Goal: Information Seeking & Learning: Learn about a topic

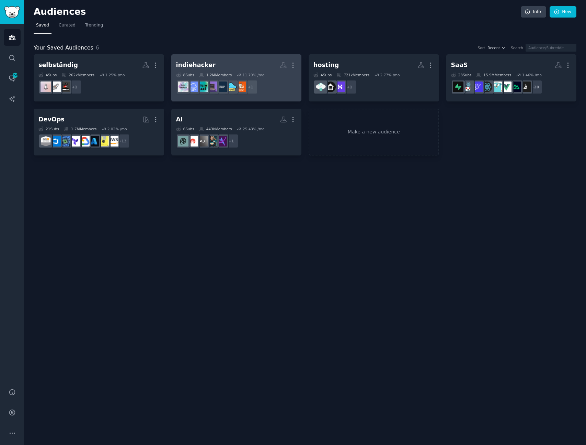
click at [245, 61] on h2 "indiehacker More" at bounding box center [236, 65] width 121 height 12
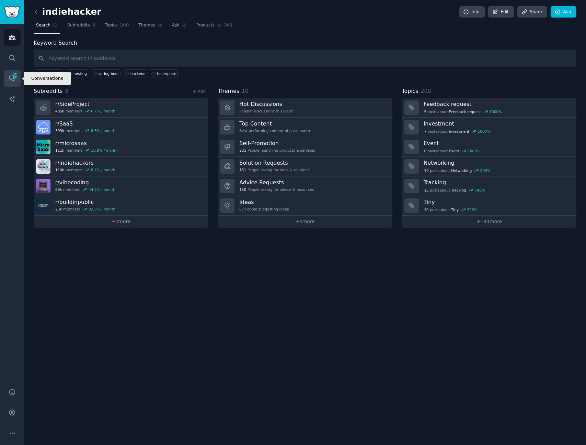
click at [9, 78] on icon "Sidebar" at bounding box center [12, 78] width 7 height 7
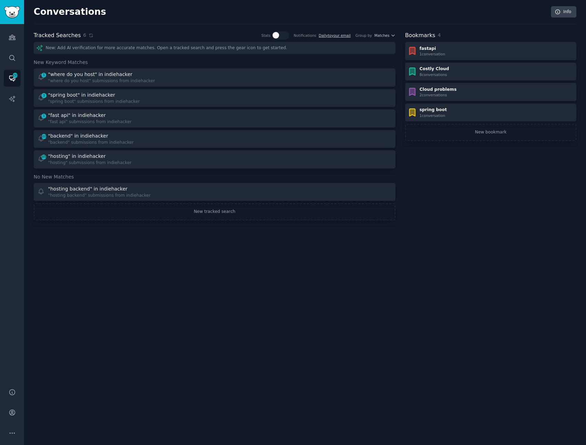
click at [390, 274] on div "Conversations Info Tracked Searches 6 Stats Notifications Daily to your email G…" at bounding box center [305, 222] width 562 height 445
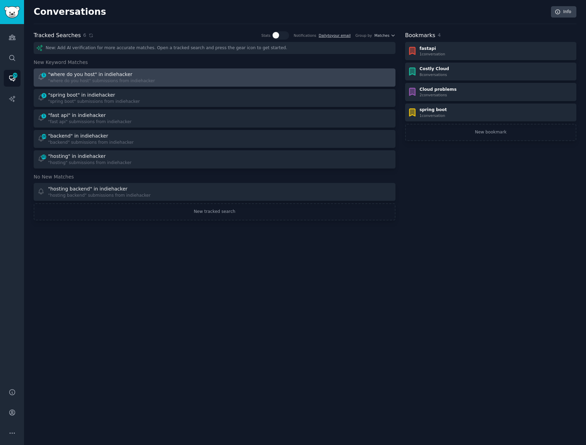
click at [196, 78] on div "1 "where do you host" in indiehacker "where do you host" submissions from indie…" at bounding box center [123, 77] width 173 height 13
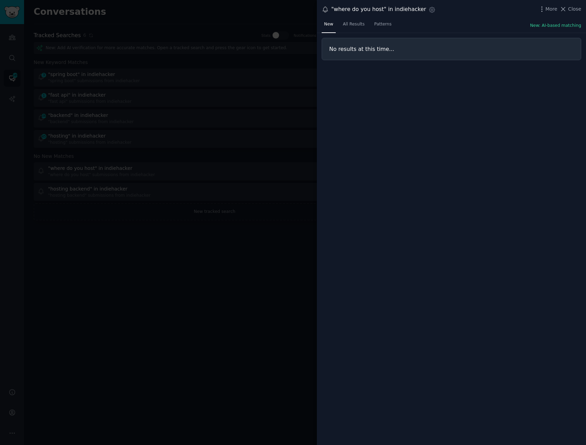
click at [416, 159] on div "No results at this time..." at bounding box center [451, 239] width 269 height 412
click at [228, 70] on div at bounding box center [293, 222] width 587 height 445
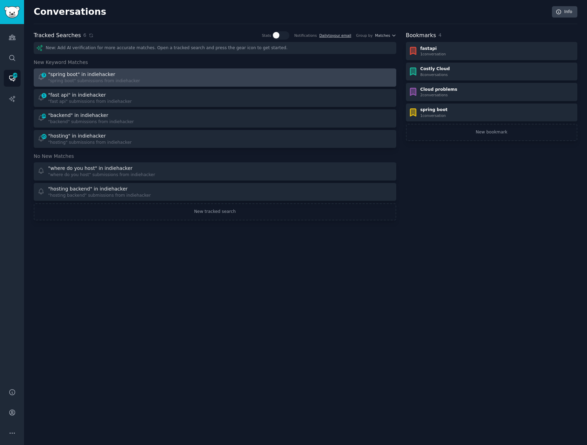
click at [162, 81] on div "3 "spring boot" in indiehacker "spring boot" submissions from indiehacker" at bounding box center [123, 77] width 173 height 13
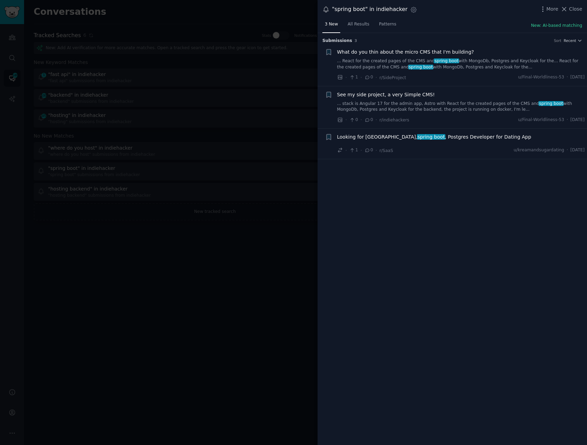
click at [389, 51] on span "What do you thin about the micro CMS that I'm building?" at bounding box center [405, 51] width 137 height 7
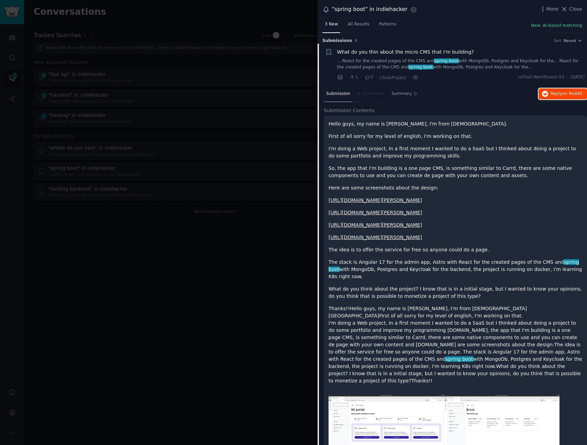
click at [572, 92] on span "on Reddit" at bounding box center [572, 93] width 20 height 5
click at [397, 41] on h3 "Submission s 3 Sort Recent" at bounding box center [452, 41] width 260 height 6
click at [395, 41] on h3 "Submission s 3 Sort Recent" at bounding box center [452, 41] width 260 height 6
click at [379, 46] on li "Reddit image submission + What do you thin about the micro CMS that I'm buildin…" at bounding box center [451, 65] width 269 height 42
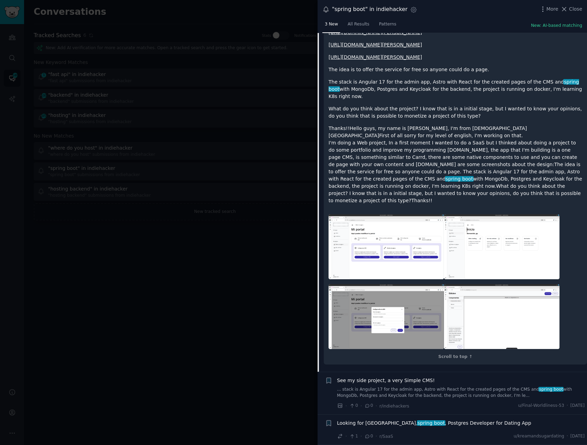
click at [366, 382] on span "See my side project, a very Simple CMS!" at bounding box center [386, 379] width 98 height 7
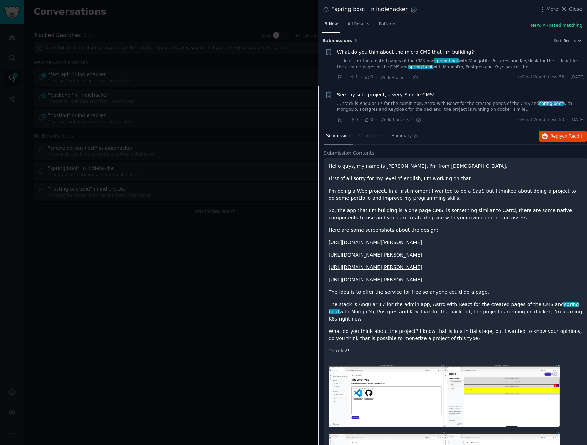
click at [409, 49] on span "What do you thin about the micro CMS that I'm building?" at bounding box center [405, 51] width 137 height 7
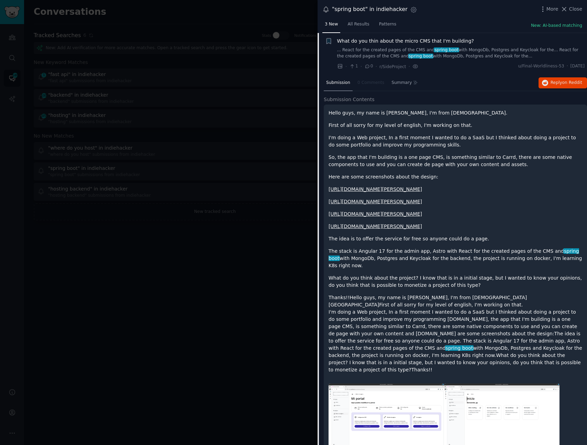
scroll to position [194, 0]
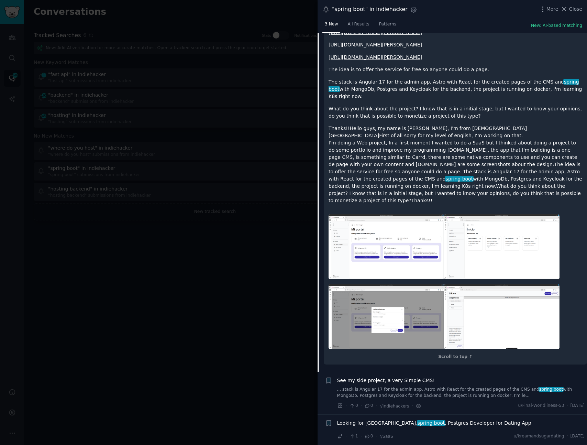
click at [434, 383] on div "See my side project, a very Simple CMS!" at bounding box center [461, 379] width 248 height 7
click at [418, 382] on span "See my side project, a very Simple CMS!" at bounding box center [386, 379] width 98 height 7
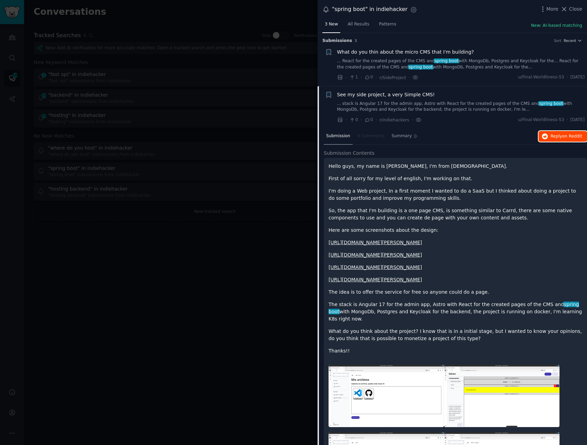
click at [563, 137] on span "on Reddit" at bounding box center [572, 136] width 20 height 5
click at [445, 96] on div "See my side project, a very Simple CMS!" at bounding box center [461, 94] width 248 height 7
click at [441, 95] on div "See my side project, a very Simple CMS!" at bounding box center [461, 94] width 248 height 7
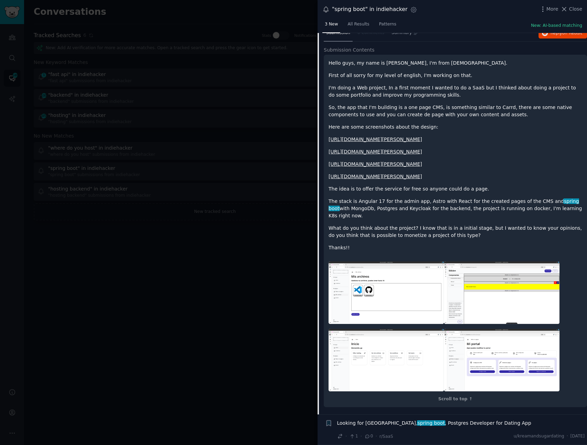
click at [421, 426] on span "Looking for Java, spring boot , Postgres Developer for Dating App" at bounding box center [434, 422] width 194 height 7
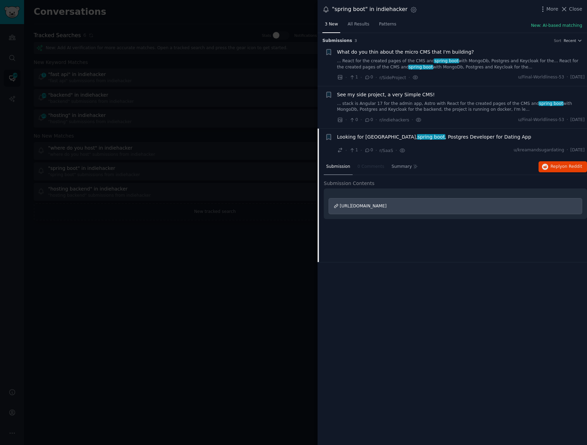
click at [209, 224] on div at bounding box center [293, 222] width 587 height 445
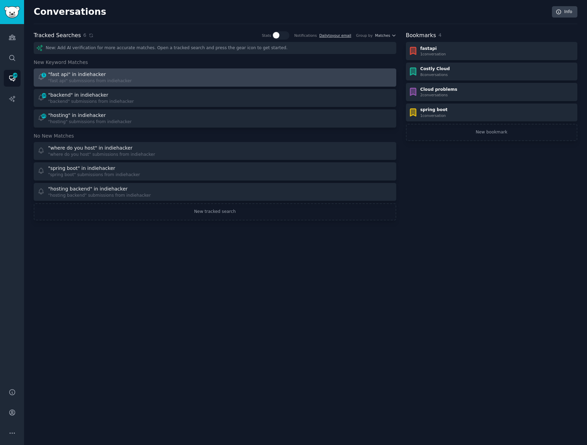
click at [86, 73] on div ""fast api" in indiehacker" at bounding box center [77, 74] width 58 height 7
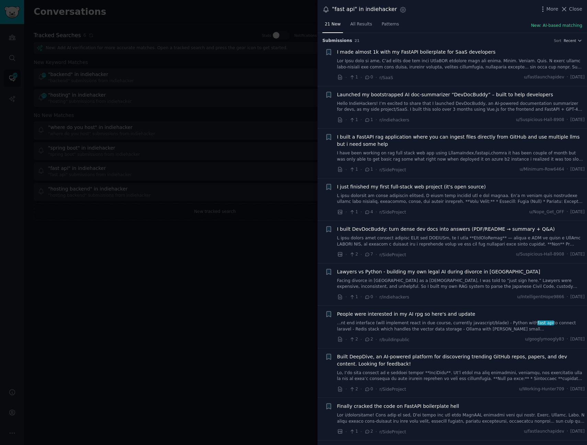
click at [454, 54] on span "I made almost 1k with my FastAPI boilerplate for SaaS developers" at bounding box center [416, 51] width 158 height 7
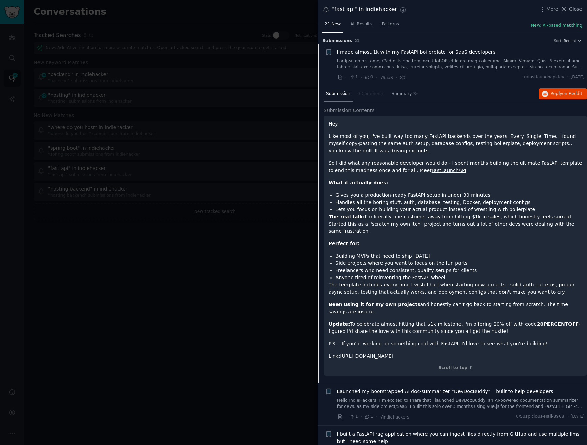
scroll to position [11, 0]
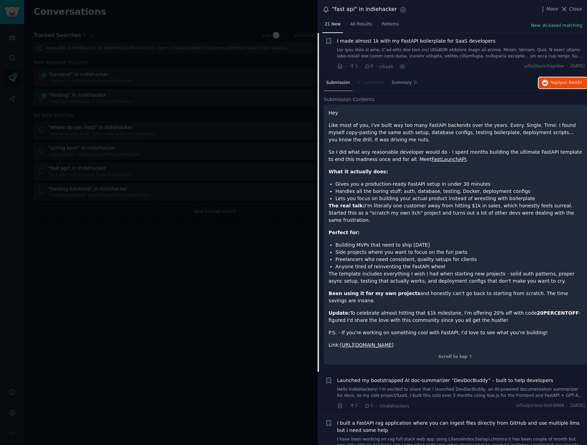
click at [559, 81] on span "Reply on Reddit" at bounding box center [566, 83] width 32 height 6
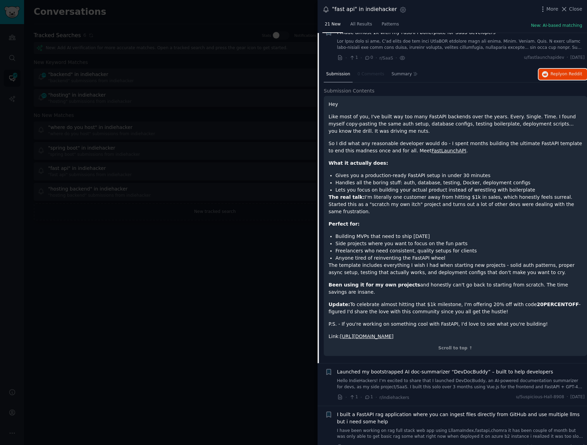
scroll to position [0, 0]
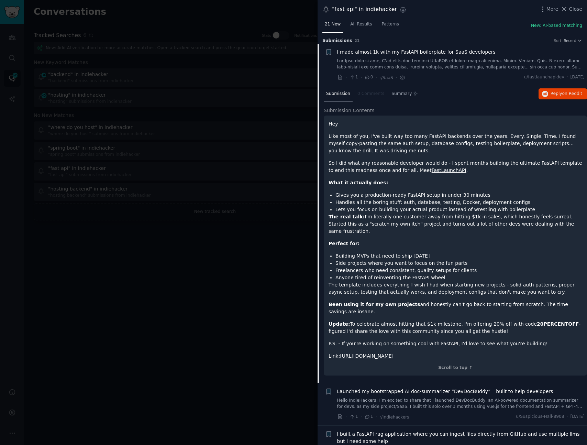
click at [405, 38] on h3 "Submission s 21 Sort Recent" at bounding box center [452, 41] width 260 height 6
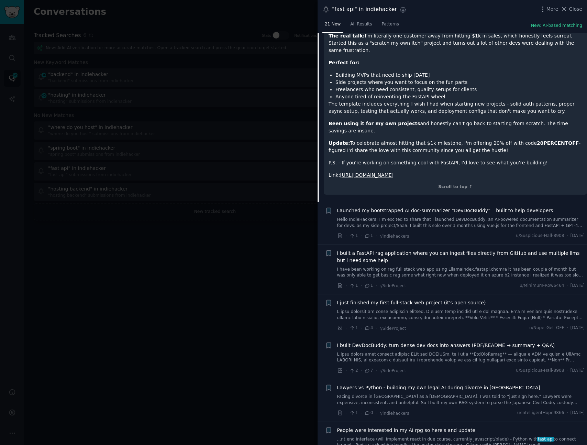
scroll to position [251, 0]
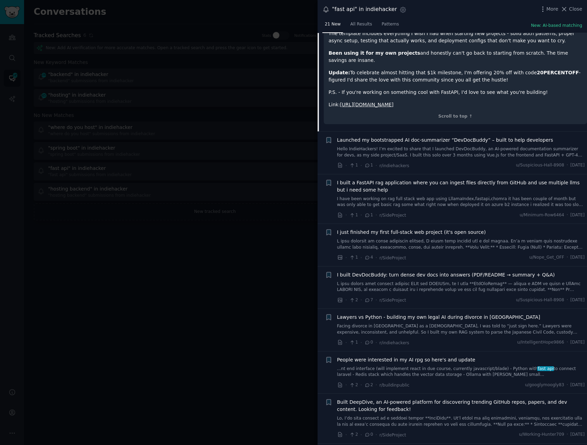
click at [428, 136] on span "Launched my bootstrapped AI doc-summarizer “DevDocBuddy” – built to help develo…" at bounding box center [445, 139] width 216 height 7
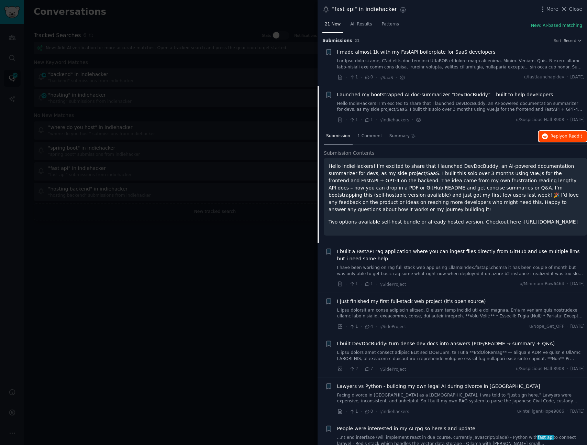
click at [559, 139] on button "Reply on Reddit" at bounding box center [562, 136] width 48 height 11
click at [425, 270] on link "I have been working on rag full stack web app using LllamaIndex,fastapi,chomra …" at bounding box center [461, 271] width 248 height 12
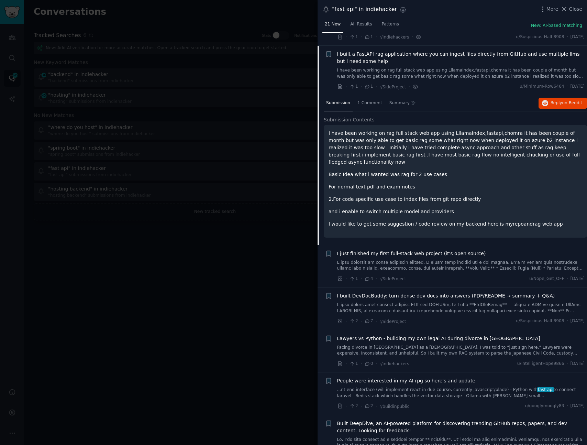
scroll to position [78, 0]
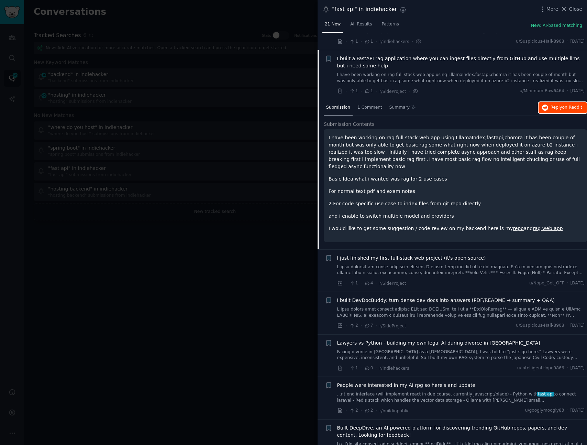
click at [555, 102] on button "Reply on Reddit" at bounding box center [562, 107] width 48 height 11
click at [413, 254] on span "I just finished my first full-stack web project (it's open source)" at bounding box center [411, 257] width 149 height 7
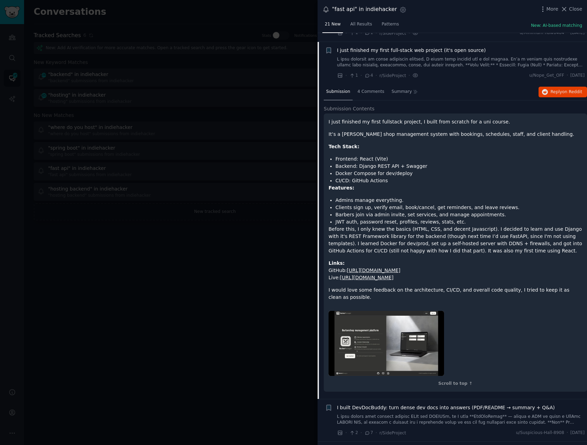
scroll to position [132, 0]
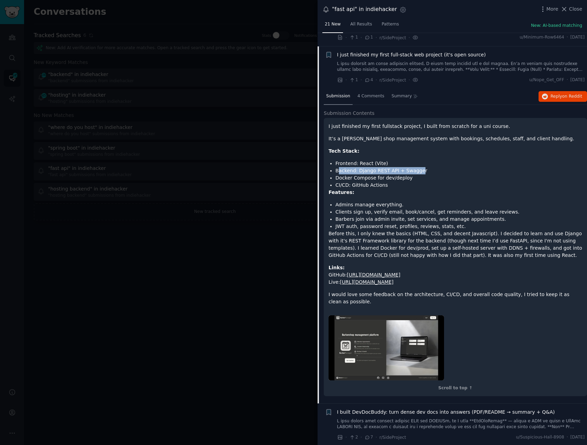
drag, startPoint x: 418, startPoint y: 171, endPoint x: 338, endPoint y: 170, distance: 79.7
click at [338, 170] on li "Backend: Django REST API + Swagger" at bounding box center [458, 170] width 247 height 7
click at [359, 178] on li "Docker Compose for dev/deploy" at bounding box center [458, 177] width 247 height 7
click at [375, 186] on li "CI/CD: GitHub Actions" at bounding box center [458, 184] width 247 height 7
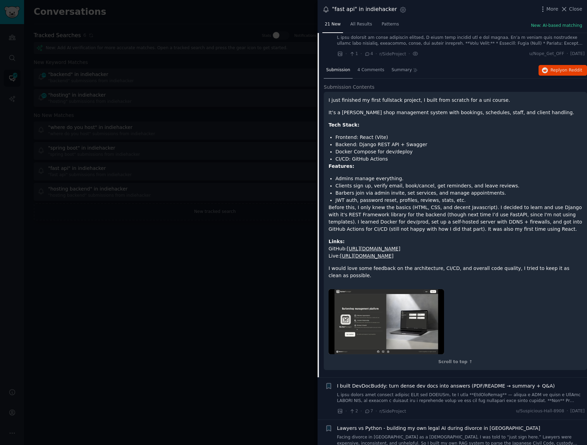
scroll to position [162, 0]
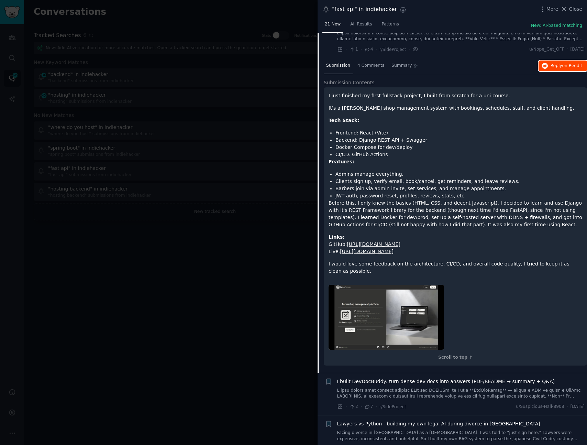
click at [551, 66] on span "Reply on Reddit" at bounding box center [566, 66] width 32 height 6
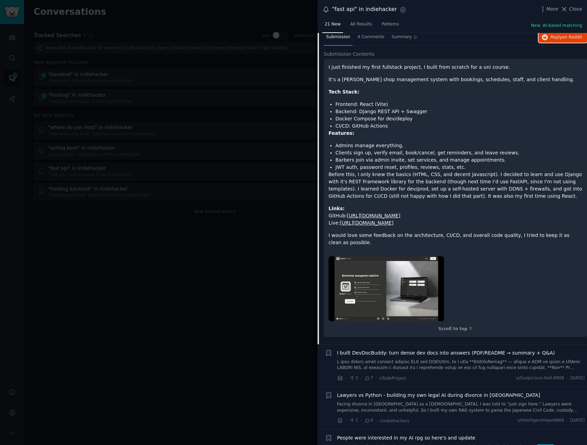
scroll to position [143, 0]
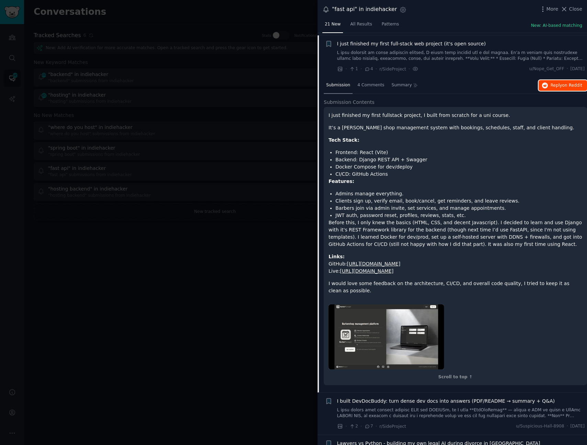
click at [565, 81] on button "Reply on Reddit" at bounding box center [562, 85] width 48 height 11
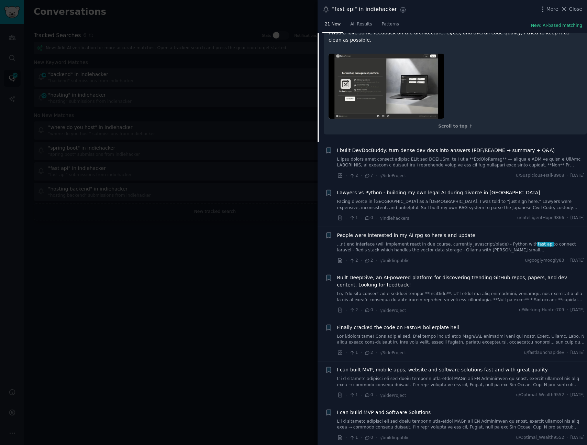
scroll to position [398, 0]
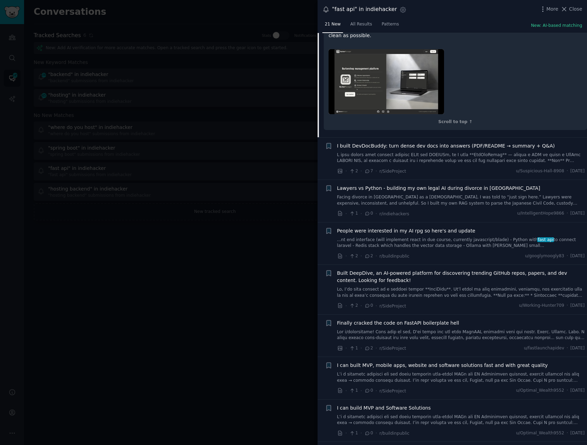
click at [412, 187] on span "Lawyers vs Python - building my own legal AI during divorce in Japan" at bounding box center [438, 187] width 203 height 7
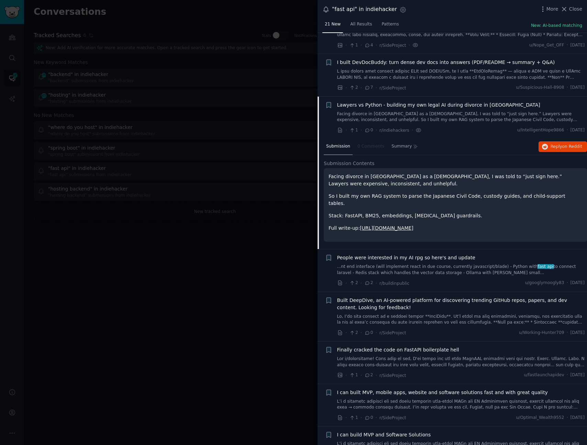
scroll to position [153, 0]
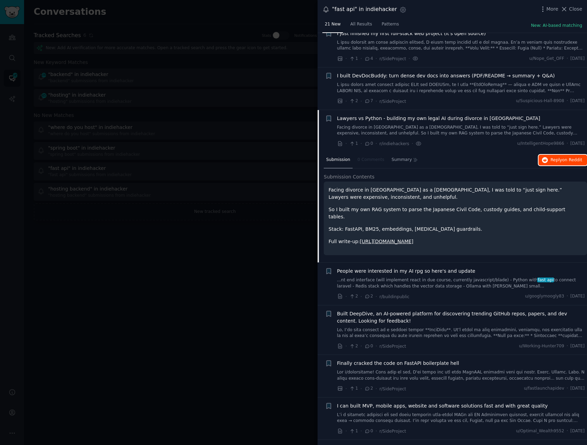
click at [563, 161] on span "on Reddit" at bounding box center [572, 159] width 20 height 5
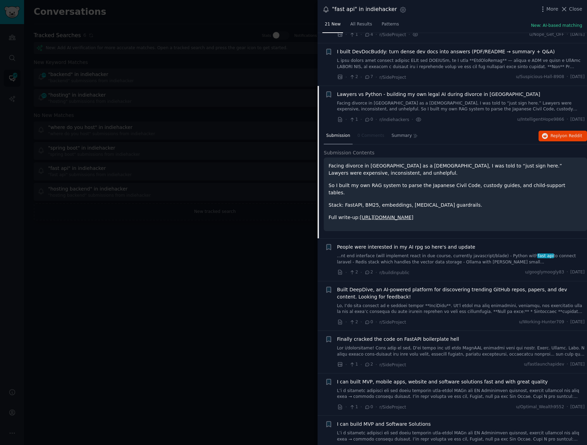
click at [452, 243] on span "People were interested in my AI rpg so here's and update" at bounding box center [406, 246] width 138 height 7
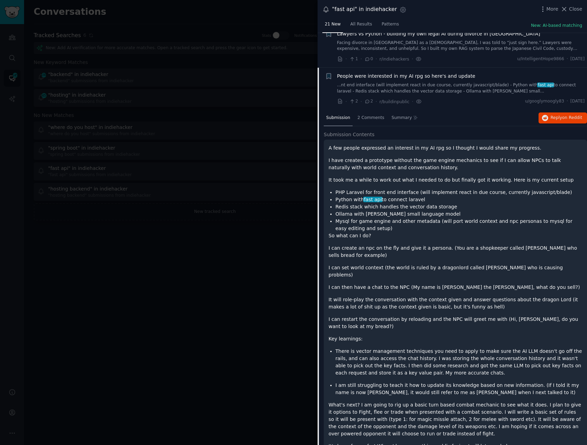
scroll to position [273, 0]
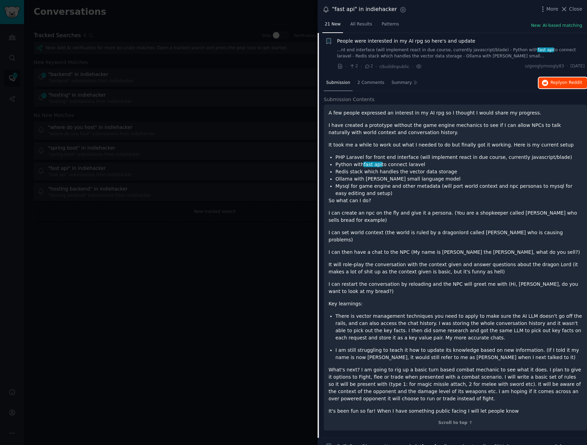
click at [553, 84] on span "Reply on Reddit" at bounding box center [566, 83] width 32 height 6
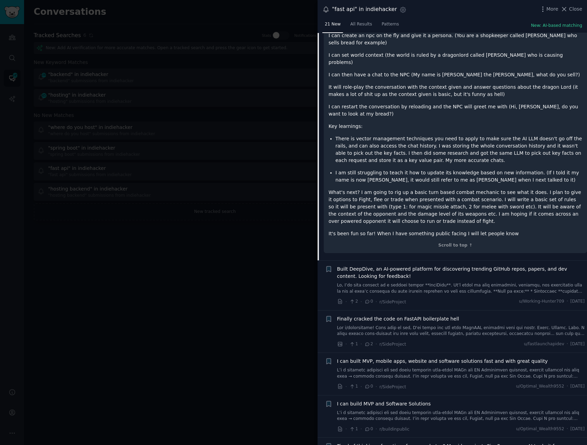
scroll to position [556, 0]
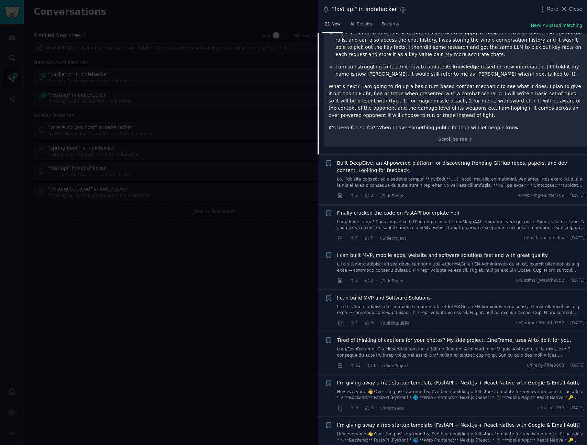
click at [419, 159] on span "Built DeepDive, an AI-powered platform for discovering trending GitHub repos, p…" at bounding box center [461, 166] width 248 height 14
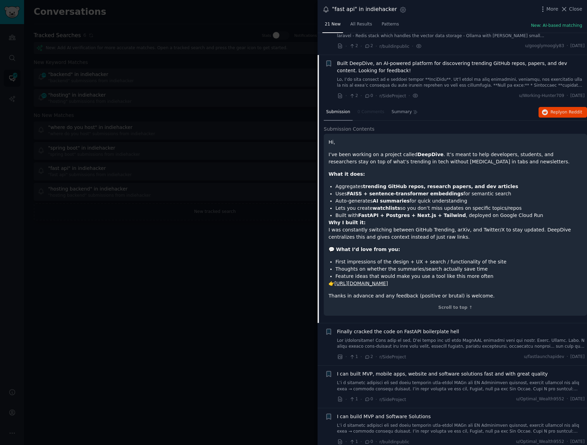
scroll to position [284, 0]
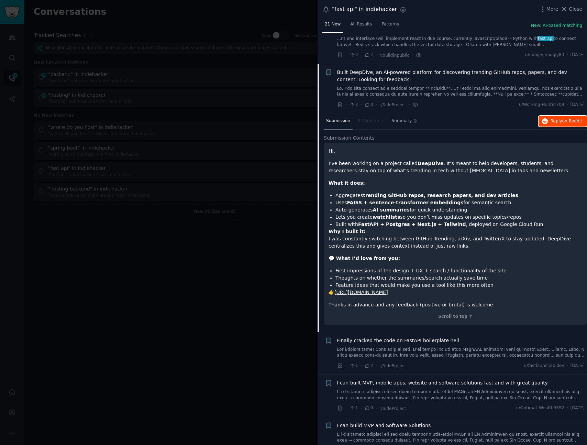
click at [566, 125] on button "Reply on Reddit" at bounding box center [562, 121] width 48 height 11
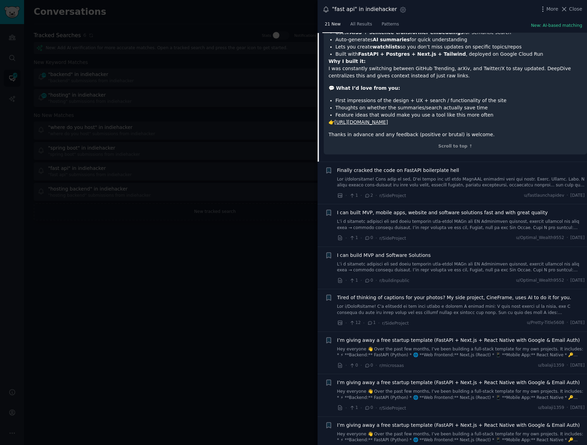
click at [434, 172] on span "Finally cracked the code on FastAPI boilerplate hell" at bounding box center [398, 170] width 122 height 7
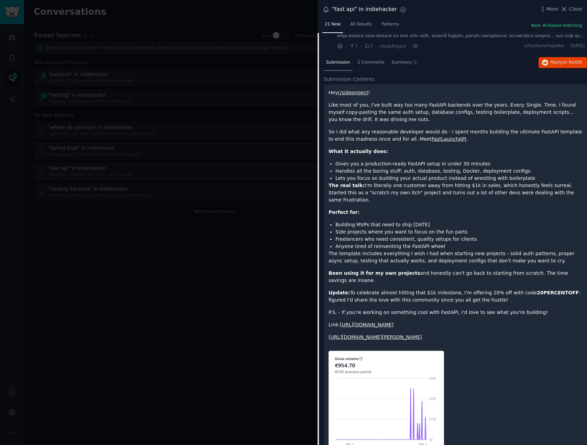
scroll to position [365, 0]
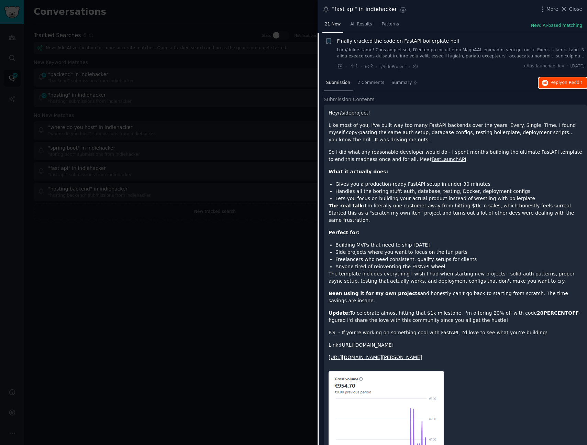
click at [573, 84] on span "on Reddit" at bounding box center [572, 82] width 20 height 5
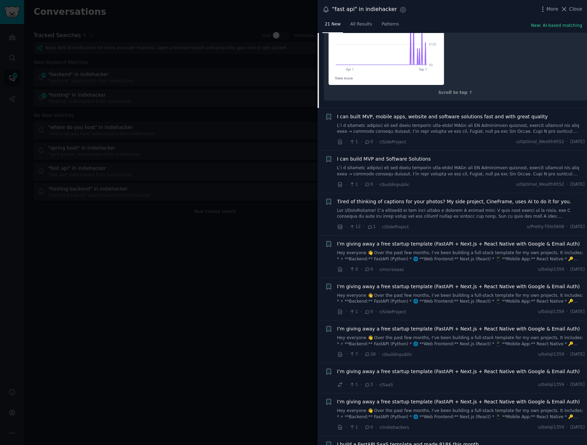
scroll to position [773, 0]
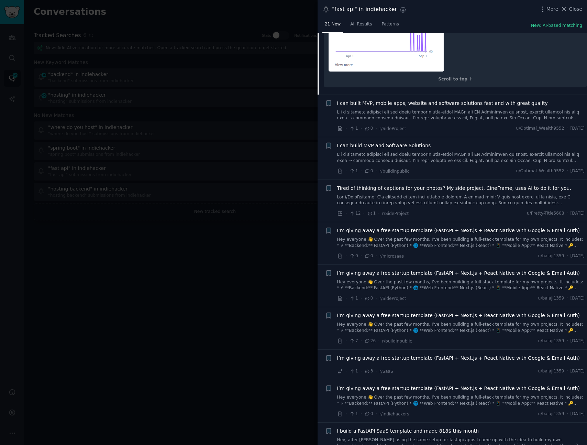
click at [499, 187] on span "Tired of thinking of captions for your photos? My side project, CineFrame, uses…" at bounding box center [454, 187] width 234 height 7
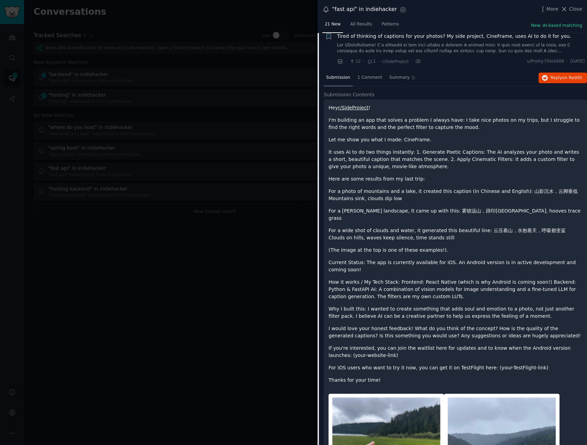
scroll to position [492, 0]
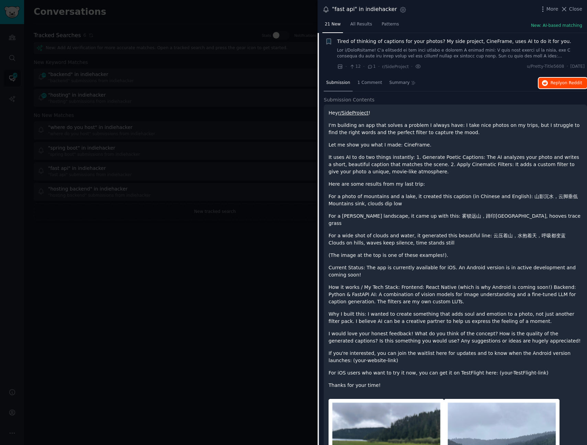
click at [558, 81] on span "Reply on Reddit" at bounding box center [566, 83] width 32 height 6
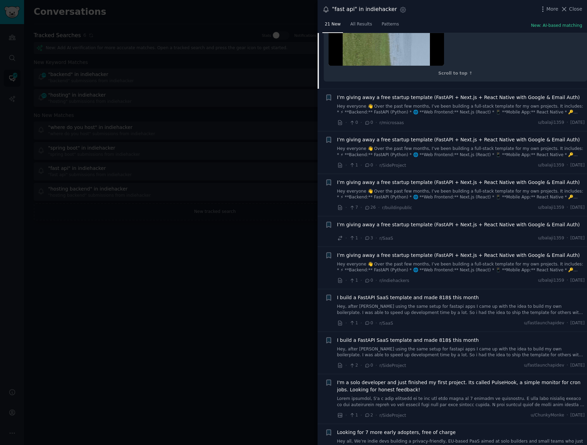
scroll to position [1520, 0]
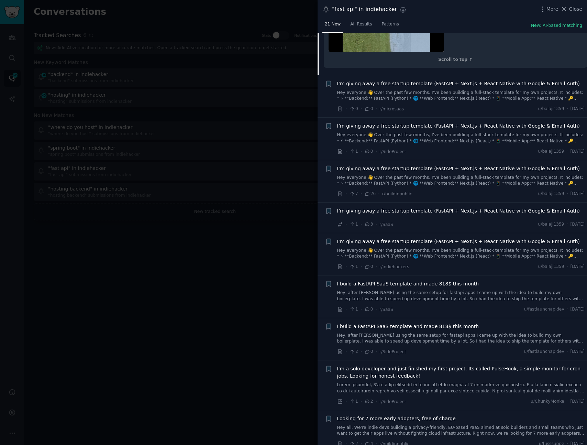
click at [211, 233] on div at bounding box center [293, 222] width 587 height 445
